Goal: Browse casually

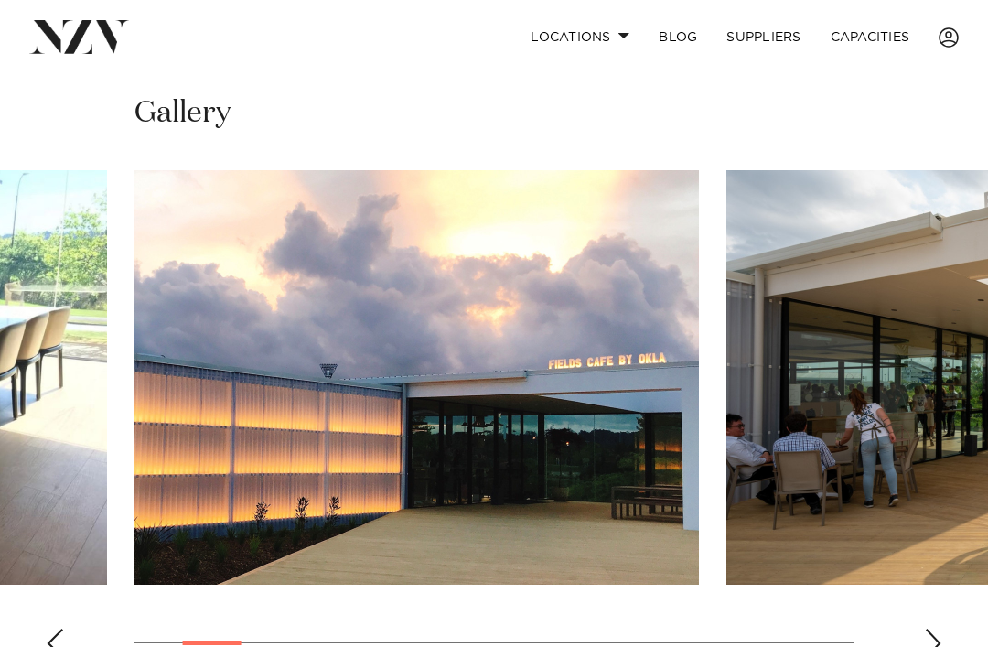
scroll to position [1420, 0]
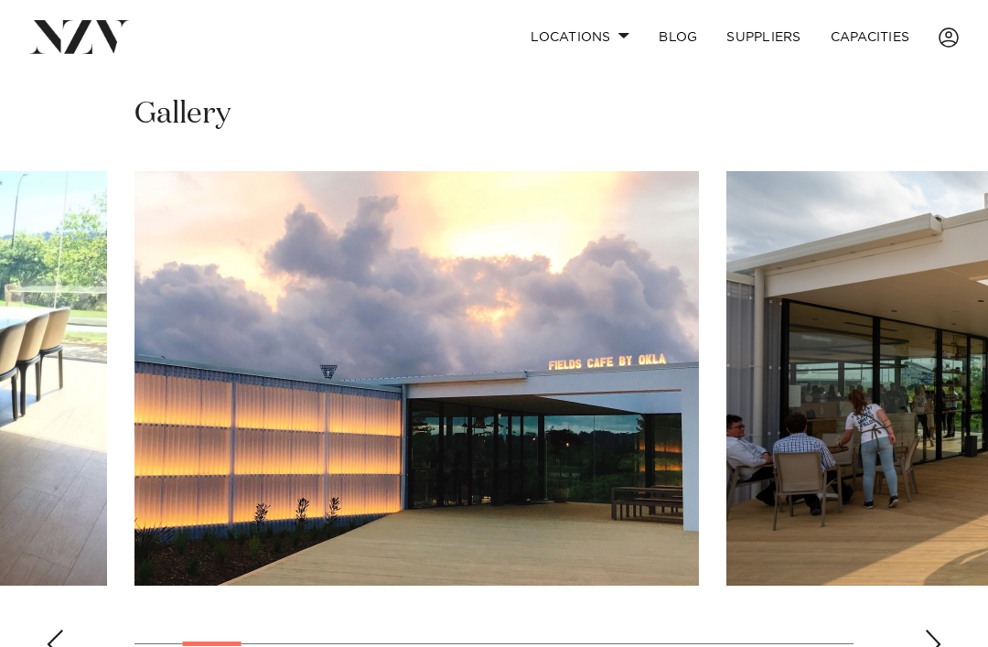
click at [920, 628] on swiper-container at bounding box center [494, 422] width 988 height 502
click at [928, 633] on div "Next slide" at bounding box center [933, 643] width 18 height 29
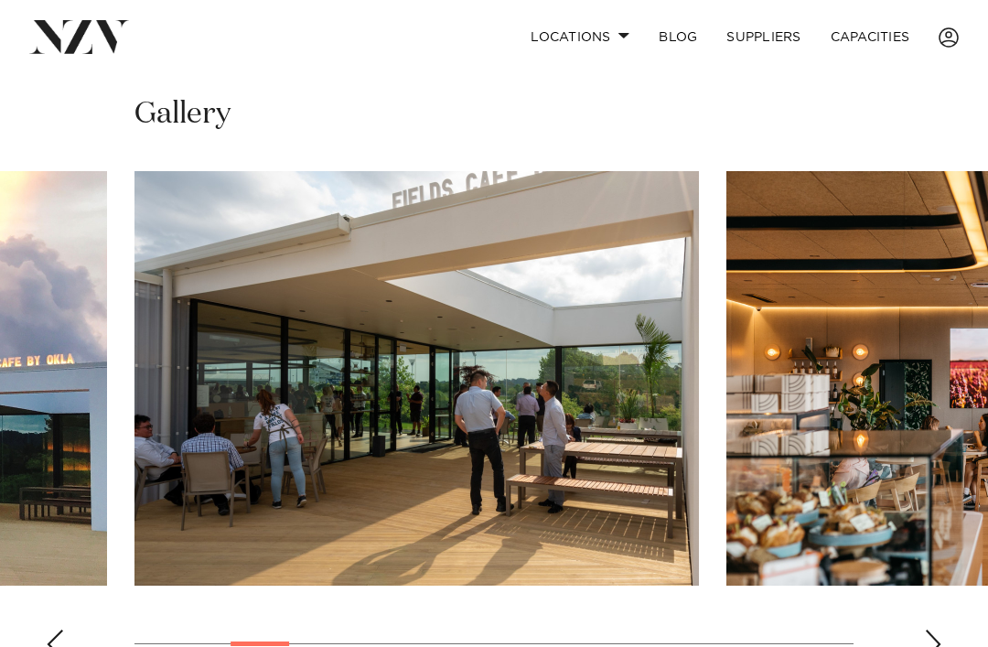
click at [941, 630] on div "Next slide" at bounding box center [933, 643] width 18 height 29
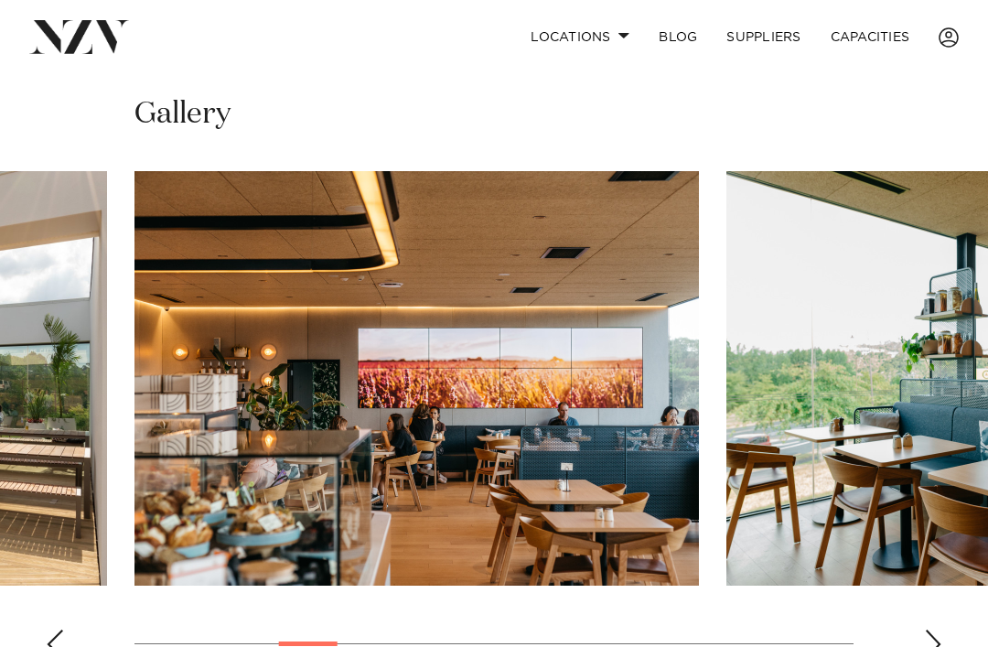
click at [928, 629] on div "Next slide" at bounding box center [933, 643] width 18 height 29
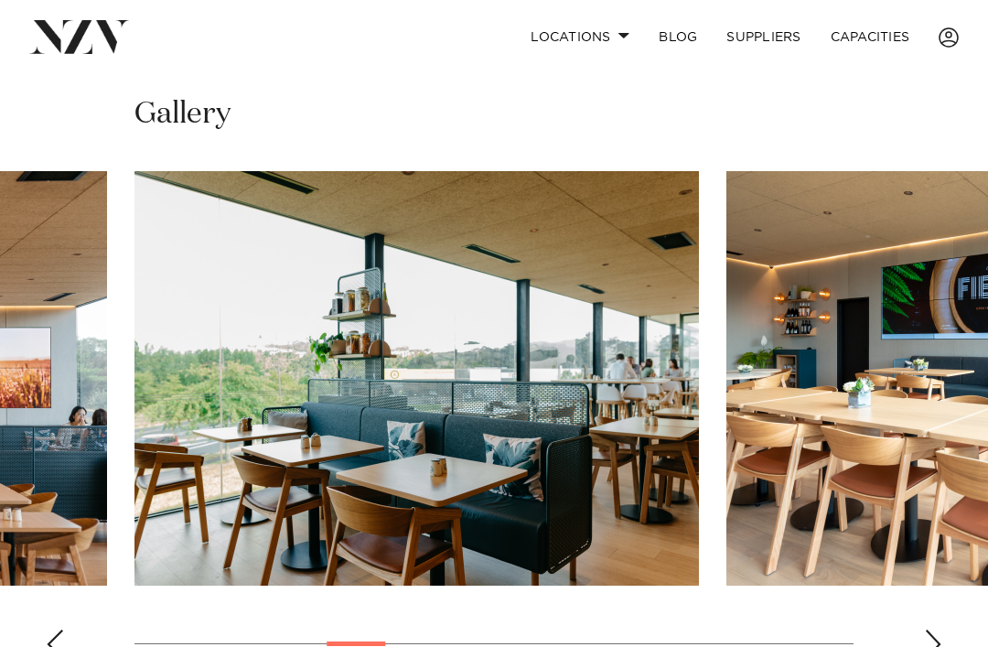
click at [934, 629] on div "Next slide" at bounding box center [933, 643] width 18 height 29
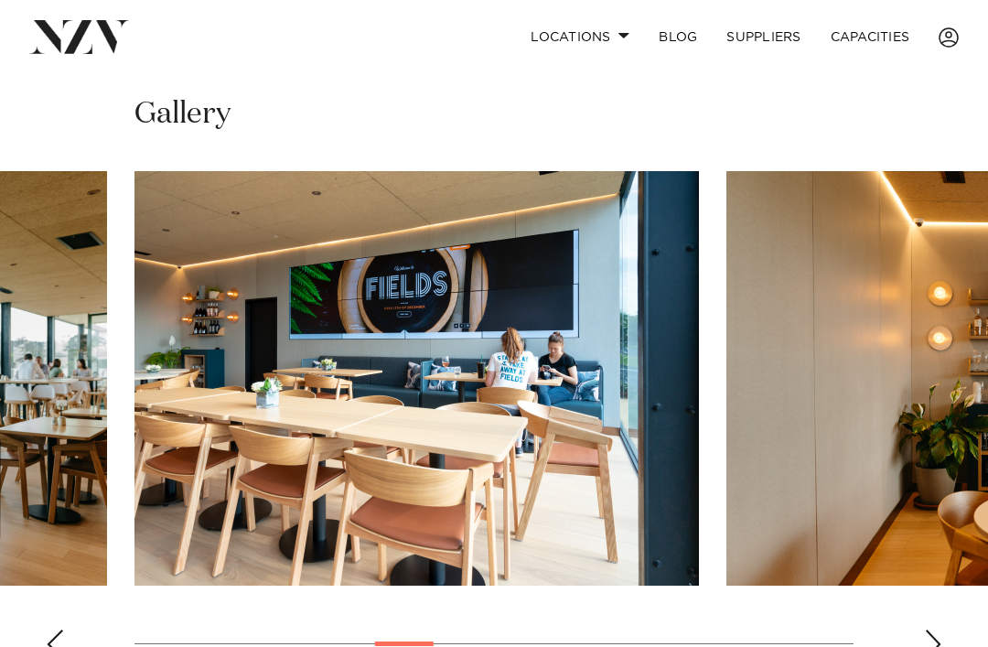
click at [67, 627] on swiper-container at bounding box center [494, 422] width 988 height 502
click at [59, 629] on div "Previous slide" at bounding box center [55, 643] width 18 height 29
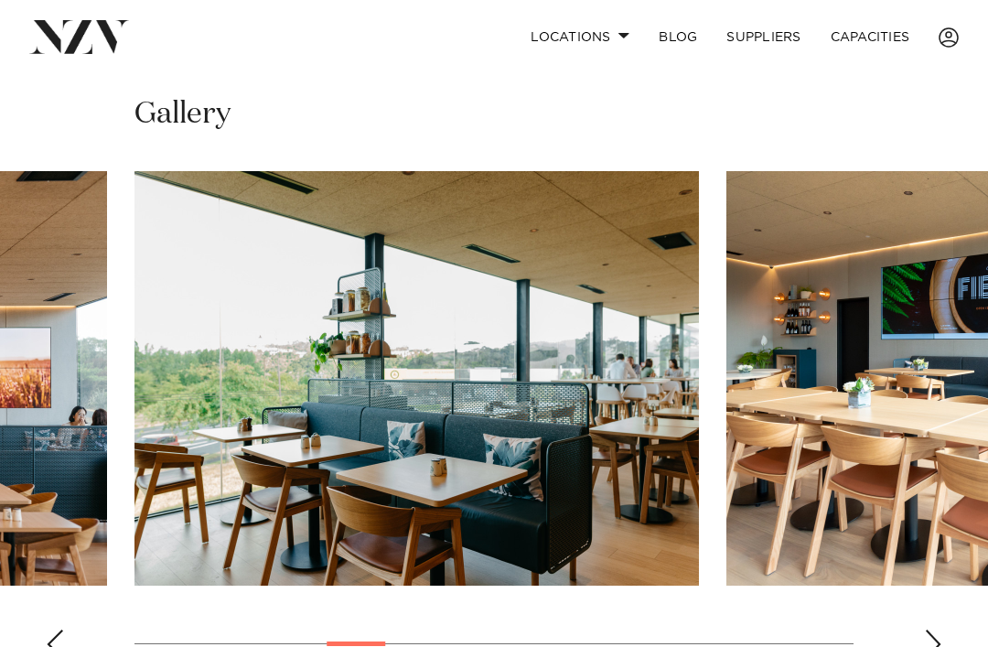
click at [930, 634] on div "Next slide" at bounding box center [933, 643] width 18 height 29
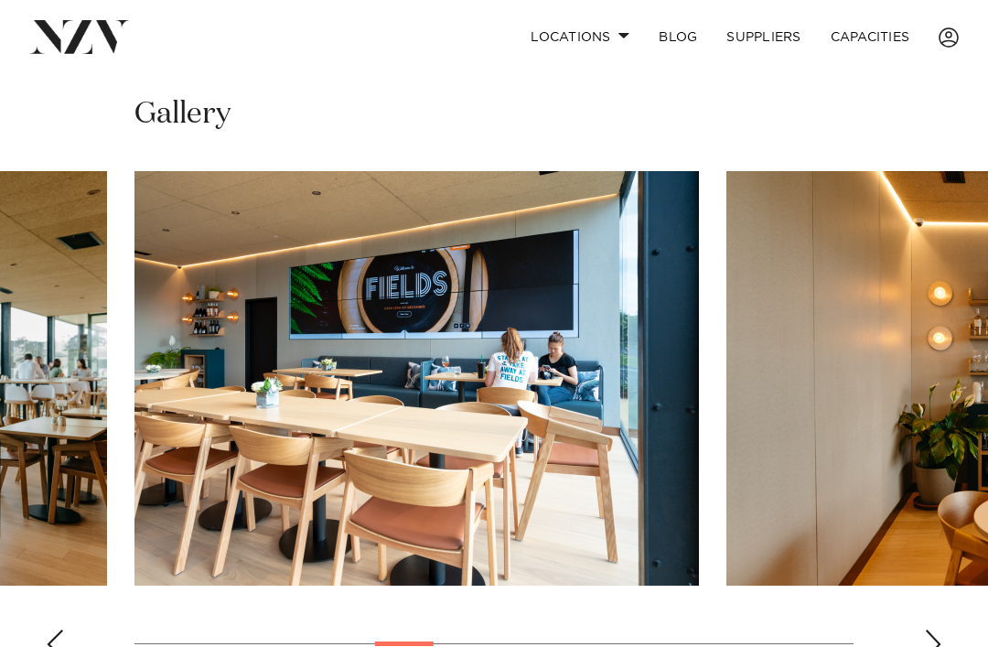
click at [57, 629] on div "Previous slide" at bounding box center [55, 643] width 18 height 29
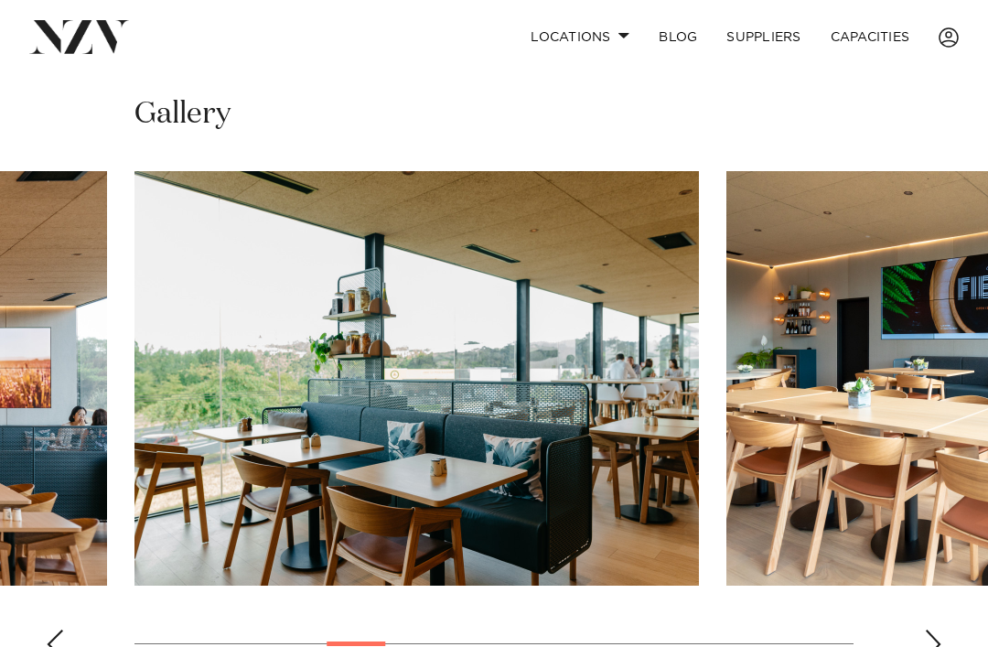
click at [59, 629] on div "Previous slide" at bounding box center [55, 643] width 18 height 29
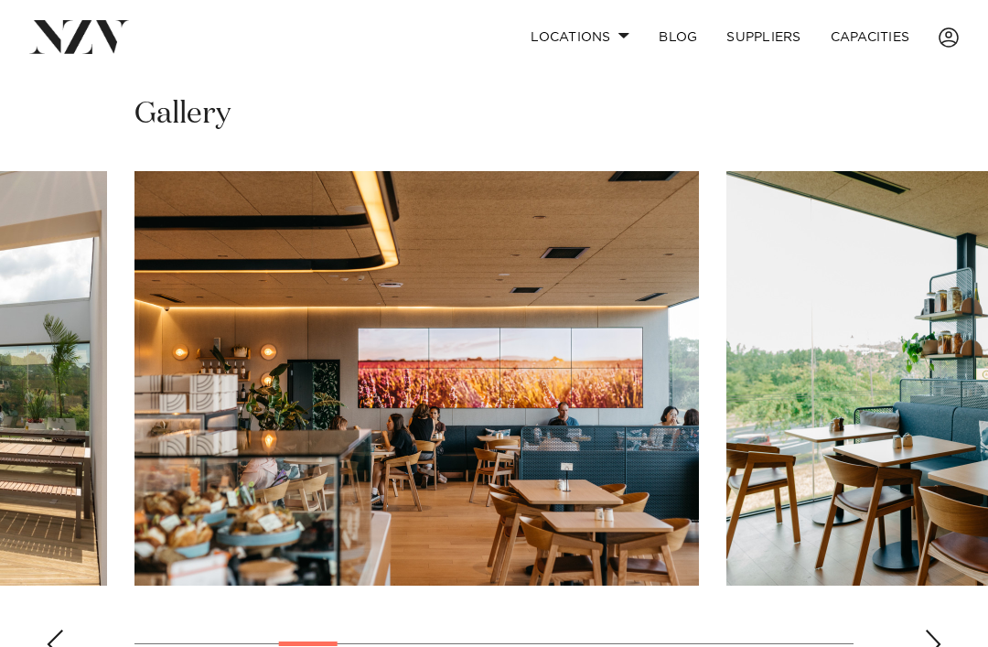
click at [57, 630] on div "Previous slide" at bounding box center [55, 643] width 18 height 29
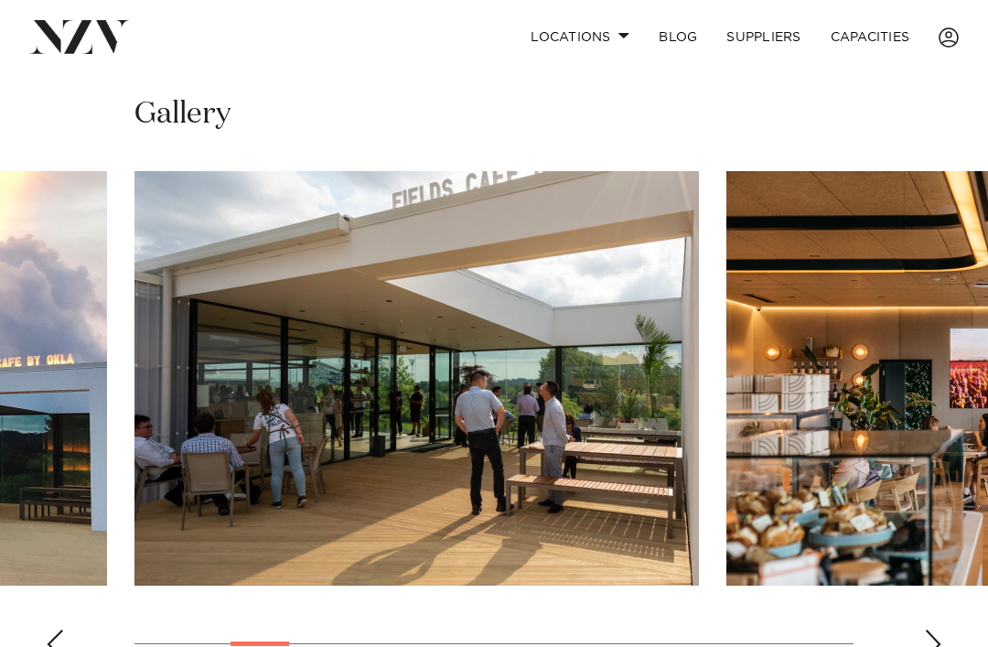
click at [64, 628] on swiper-container at bounding box center [494, 422] width 988 height 502
click at [62, 629] on div "Previous slide" at bounding box center [55, 643] width 18 height 29
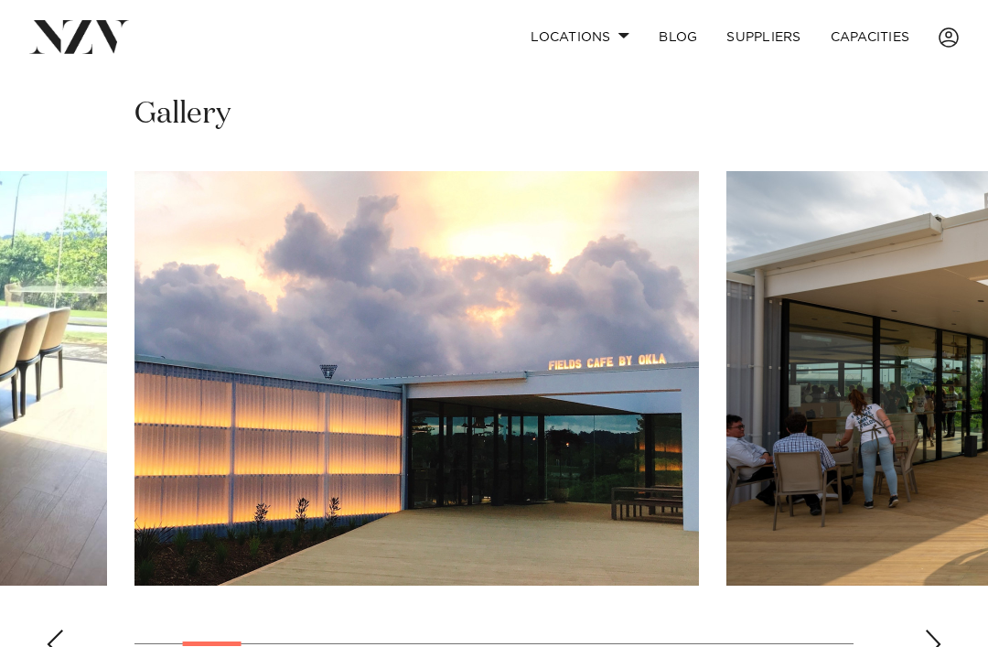
click at [59, 629] on div "Previous slide" at bounding box center [55, 643] width 18 height 29
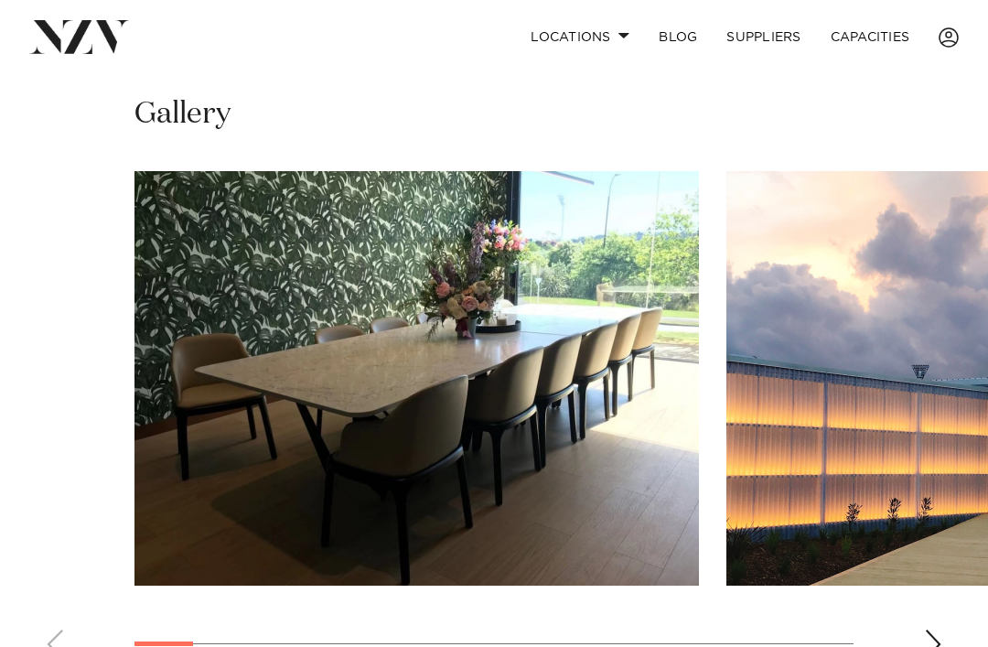
click at [61, 629] on swiper-container at bounding box center [494, 422] width 988 height 502
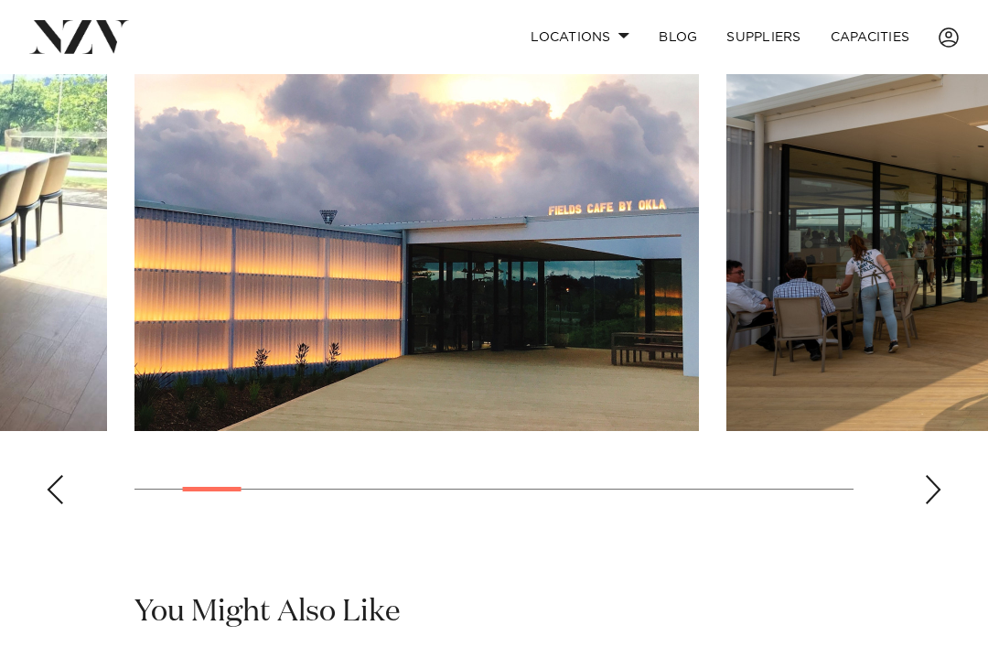
scroll to position [1579, 0]
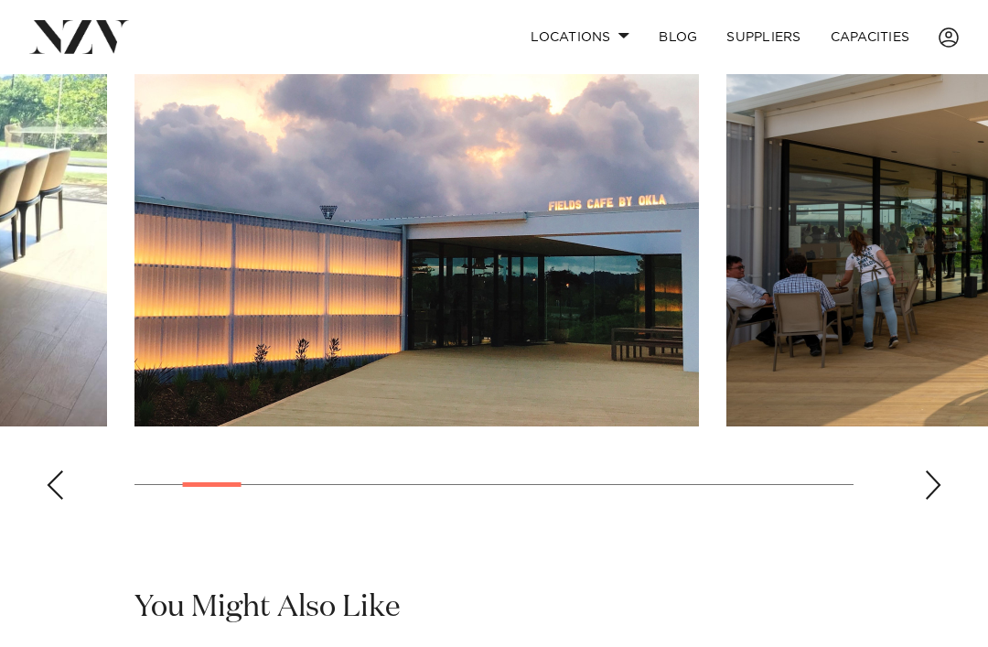
click at [930, 470] on div "Next slide" at bounding box center [933, 484] width 18 height 29
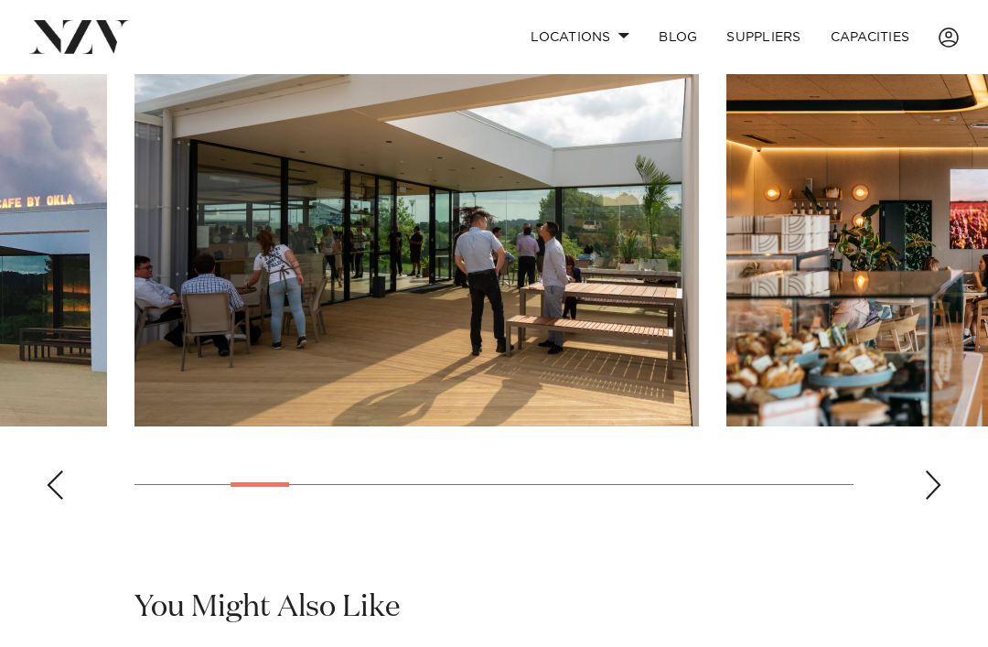
click at [928, 470] on div "Next slide" at bounding box center [933, 484] width 18 height 29
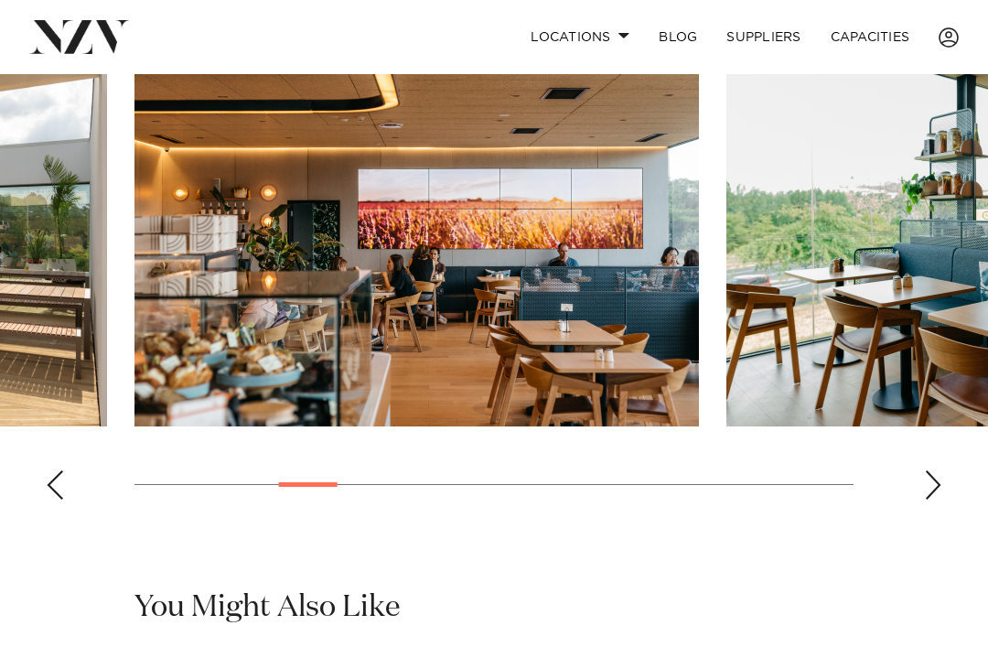
click at [930, 473] on div "Next slide" at bounding box center [933, 484] width 18 height 29
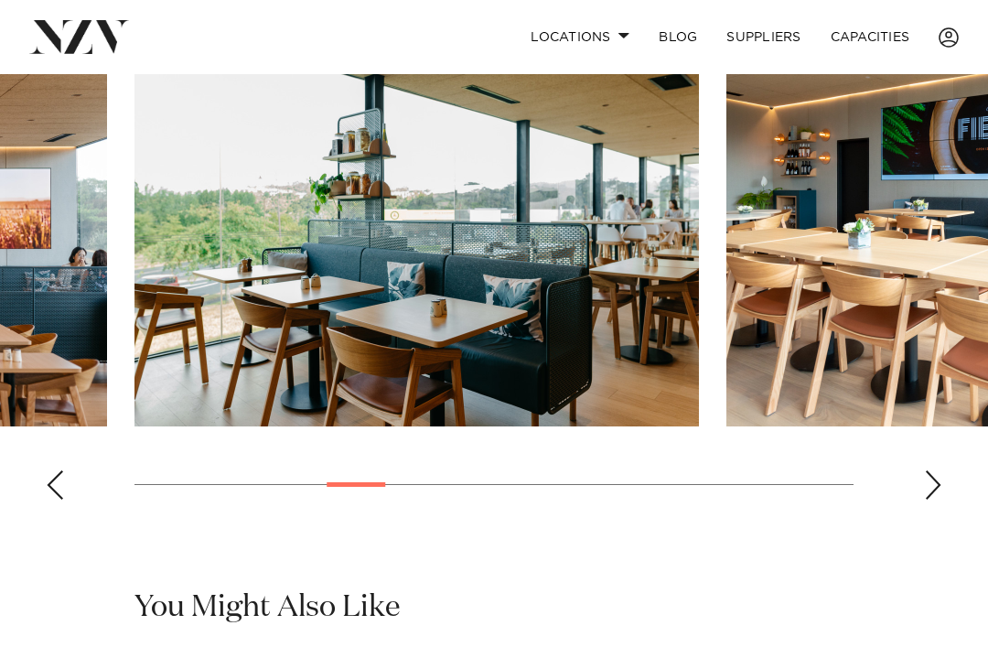
click at [932, 470] on div "Next slide" at bounding box center [933, 484] width 18 height 29
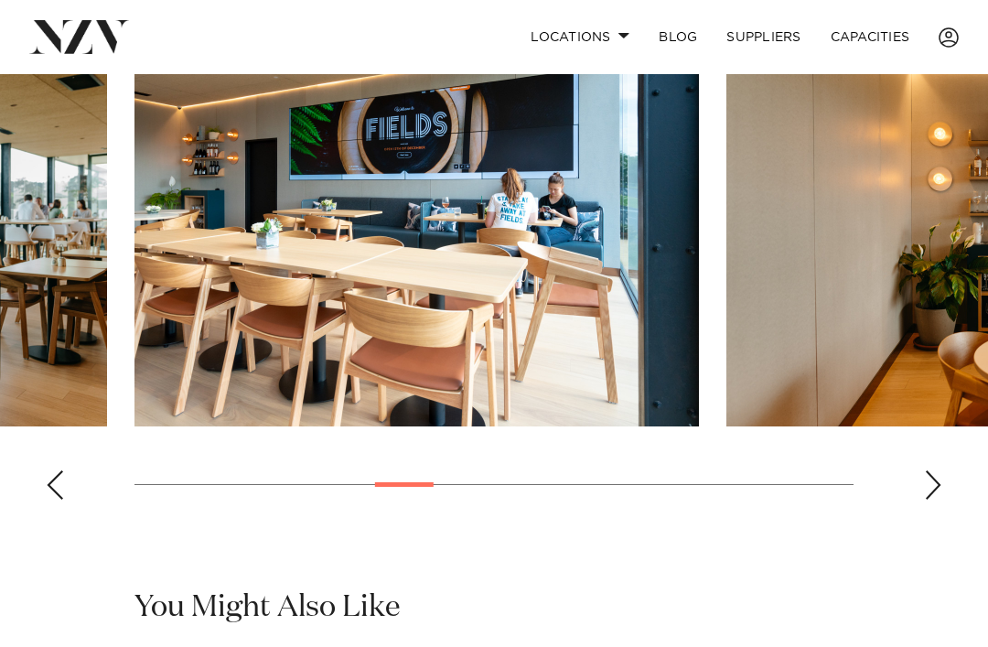
click at [944, 471] on swiper-container at bounding box center [494, 263] width 988 height 502
click at [932, 470] on div "Next slide" at bounding box center [933, 484] width 18 height 29
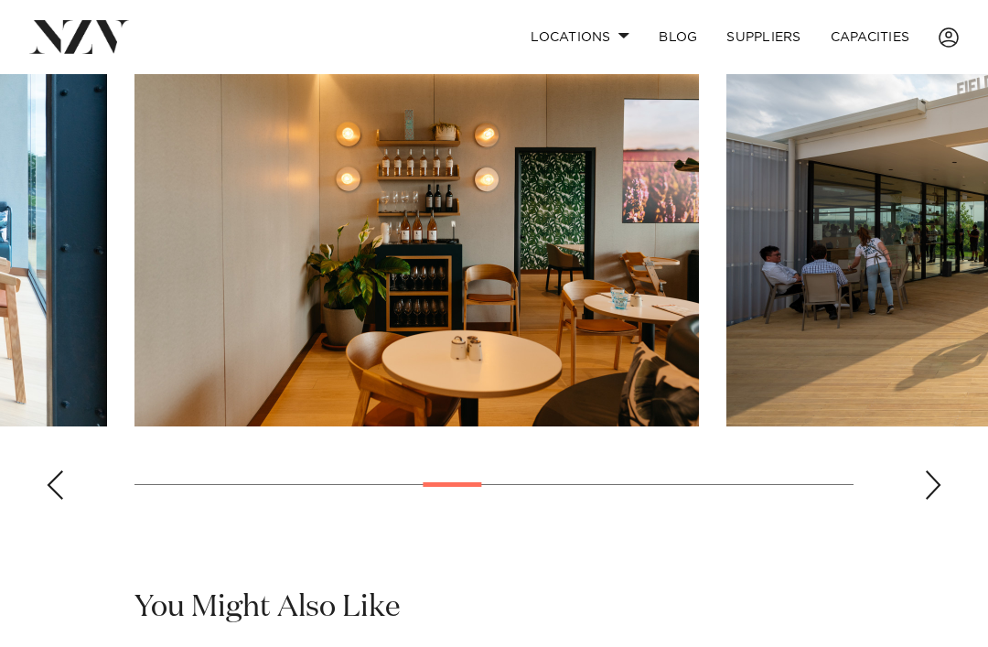
click at [925, 470] on div "Next slide" at bounding box center [933, 484] width 18 height 29
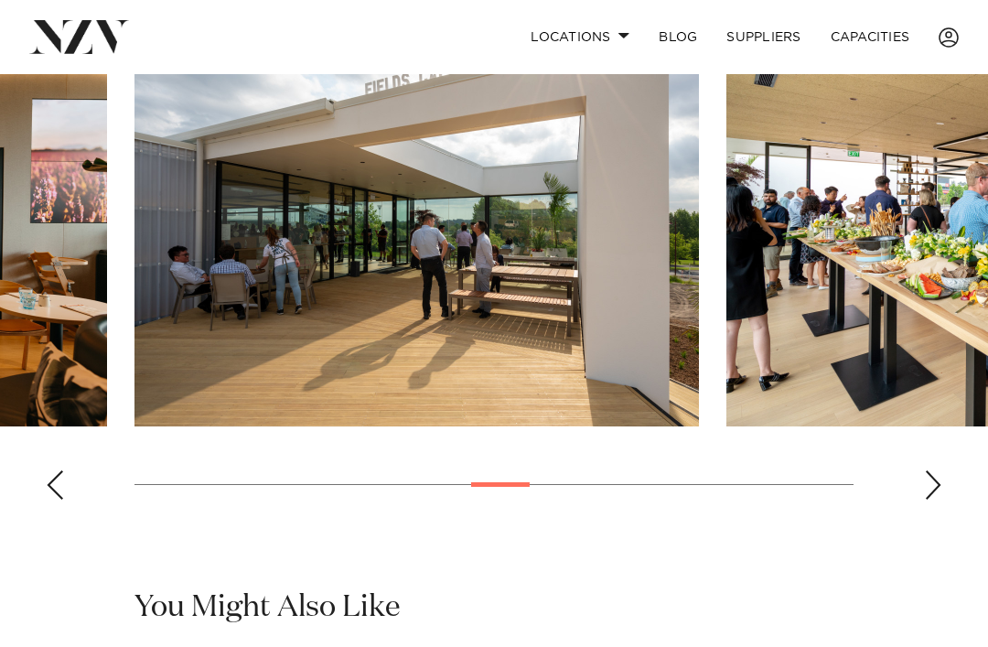
click at [934, 470] on div "Next slide" at bounding box center [933, 484] width 18 height 29
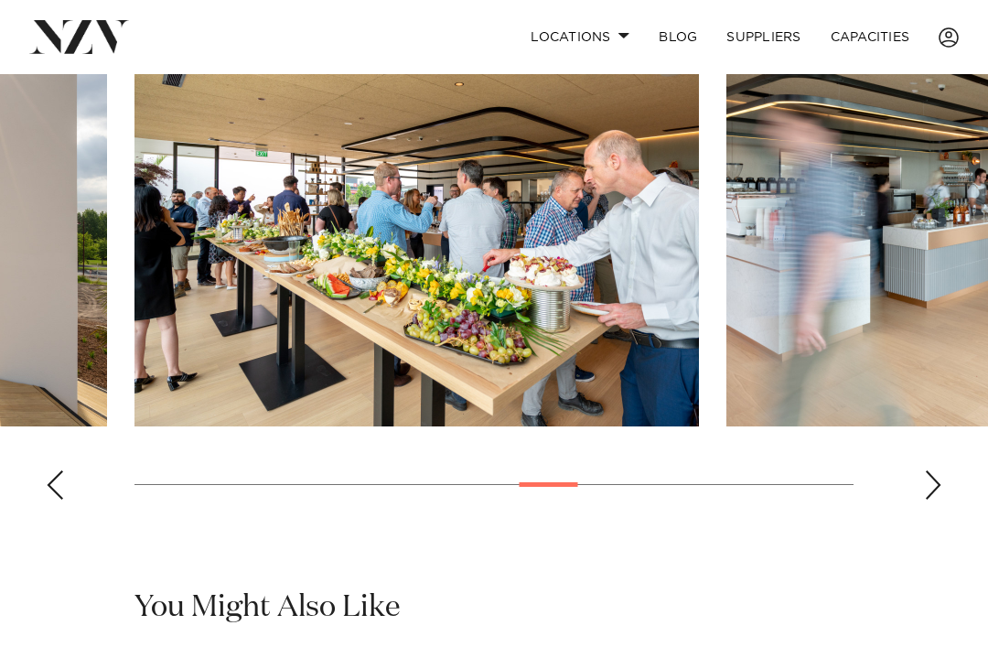
click at [930, 470] on div "Next slide" at bounding box center [933, 484] width 18 height 29
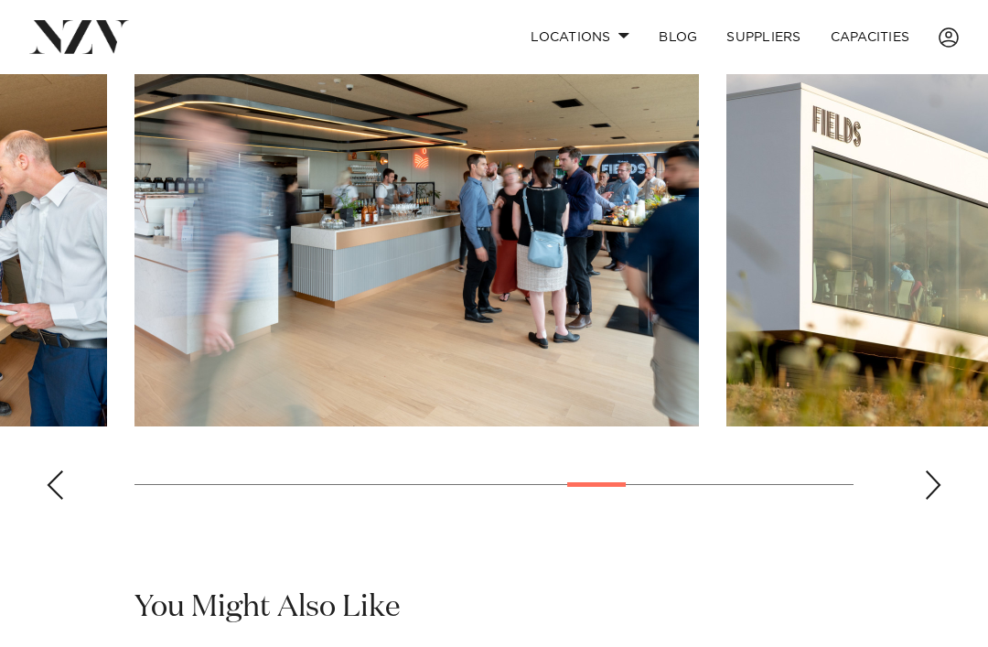
click at [930, 470] on div "Next slide" at bounding box center [933, 484] width 18 height 29
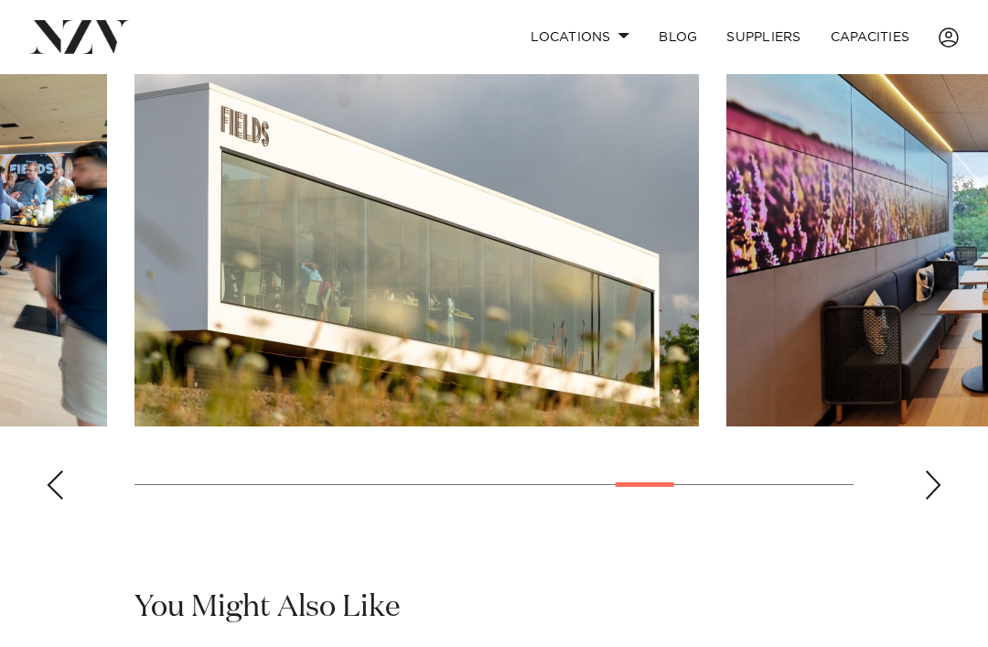
click at [928, 477] on div "Next slide" at bounding box center [933, 484] width 18 height 29
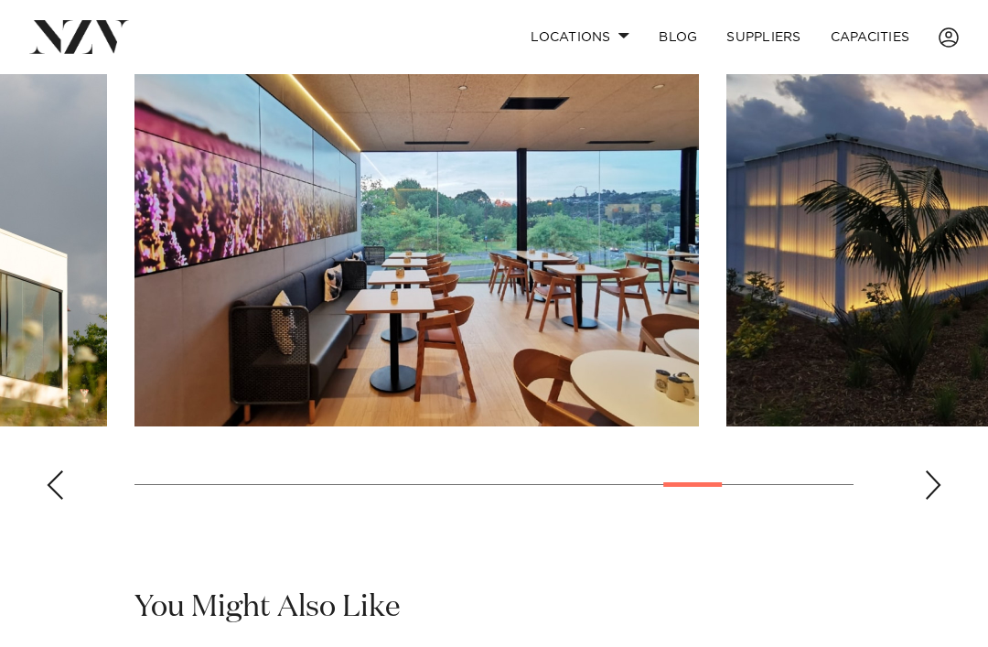
click at [931, 470] on div "Next slide" at bounding box center [933, 484] width 18 height 29
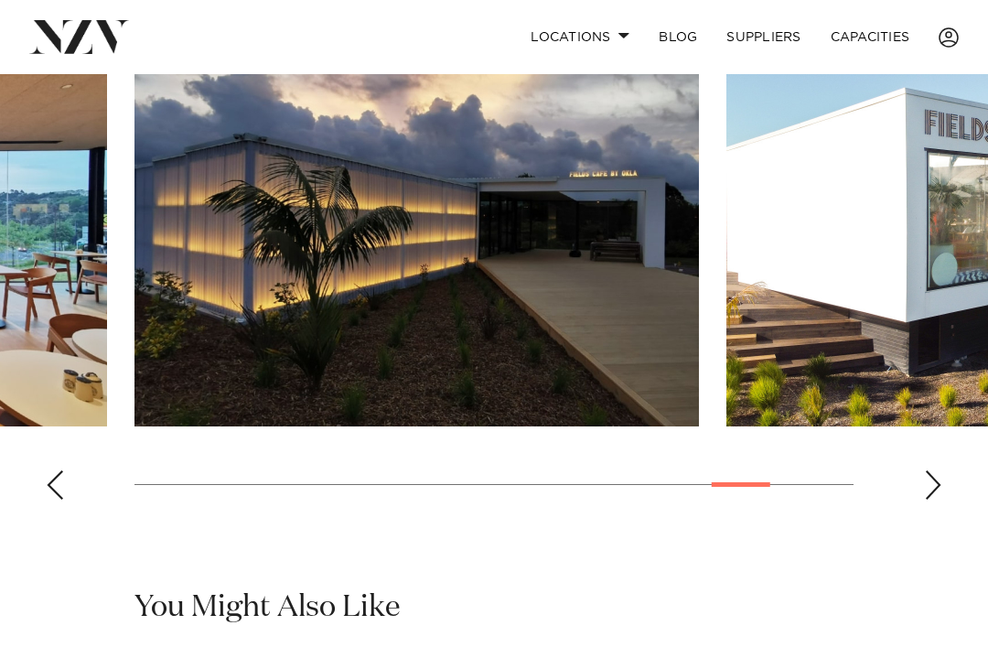
click at [928, 470] on div "Next slide" at bounding box center [933, 484] width 18 height 29
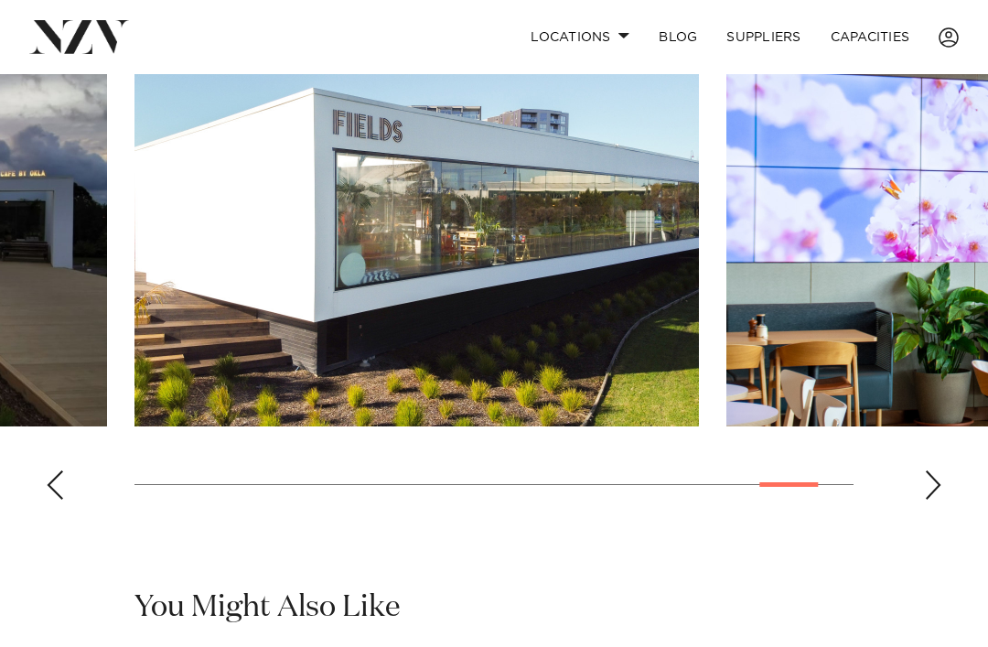
click at [932, 474] on div "Next slide" at bounding box center [933, 484] width 18 height 29
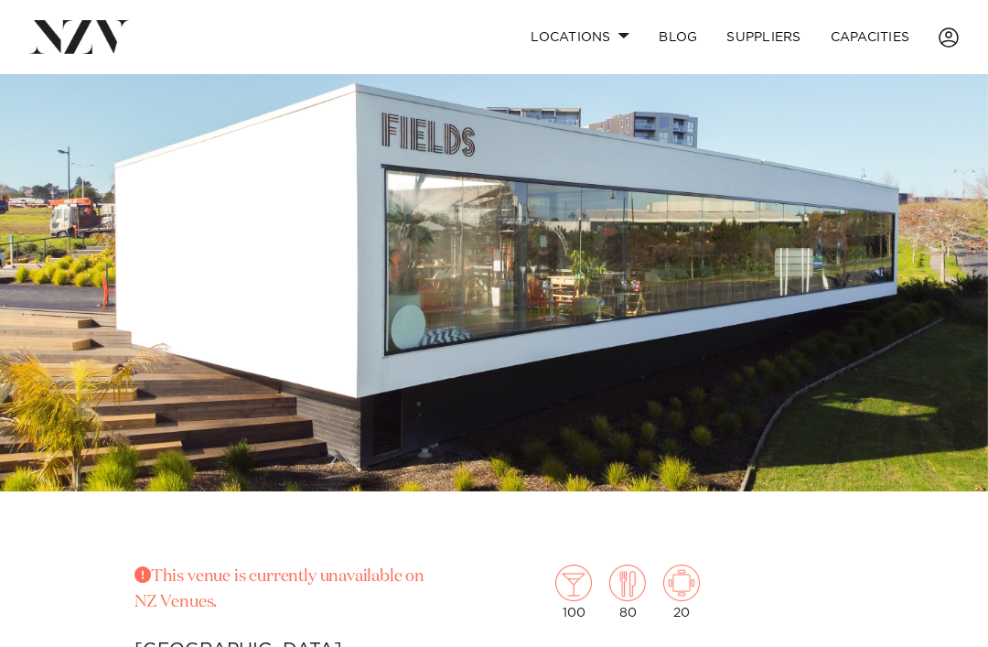
scroll to position [0, 0]
